Goal: Navigation & Orientation: Find specific page/section

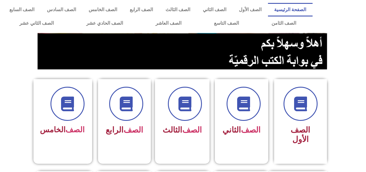
scroll to position [70, 0]
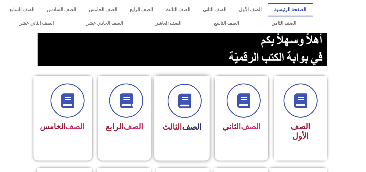
click at [195, 122] on font "الصف" at bounding box center [192, 126] width 20 height 9
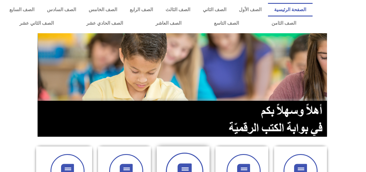
click at [185, 167] on icon at bounding box center [184, 171] width 16 height 16
